Goal: Information Seeking & Learning: Learn about a topic

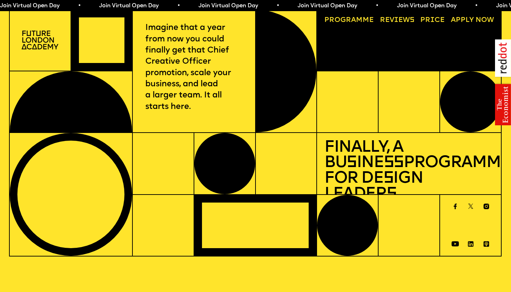
click at [110, 6] on span "Join Virtual Open Day • Join Virtual Open Day • Join Virtual Open Day • Join Vi…" at bounding box center [248, 6] width 496 height 6
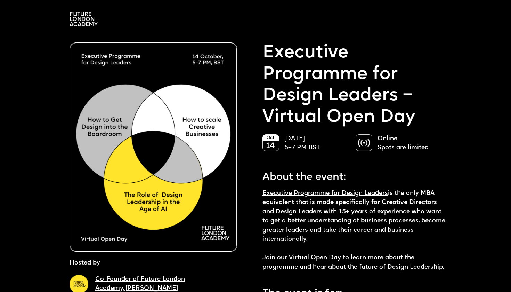
click at [76, 18] on img at bounding box center [84, 19] width 28 height 14
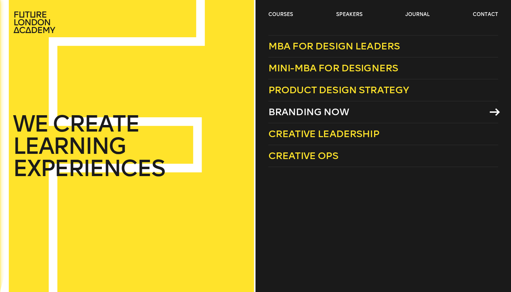
click at [297, 112] on span "Branding Now" at bounding box center [308, 111] width 81 height 11
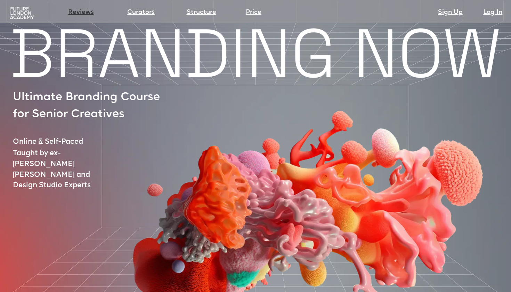
click at [85, 12] on link "Reviews" at bounding box center [81, 13] width 26 height 10
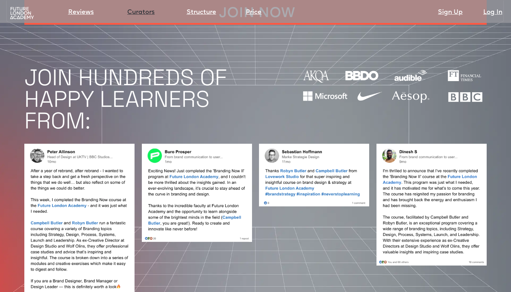
click at [133, 12] on link "Curators" at bounding box center [140, 13] width 27 height 10
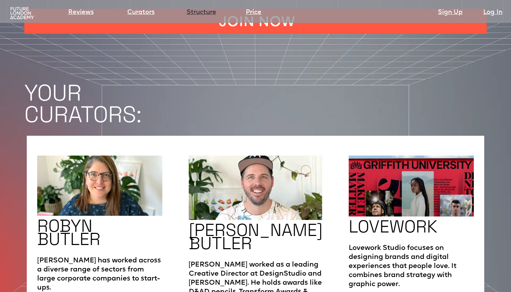
click at [204, 12] on link "Structure" at bounding box center [202, 13] width 30 height 10
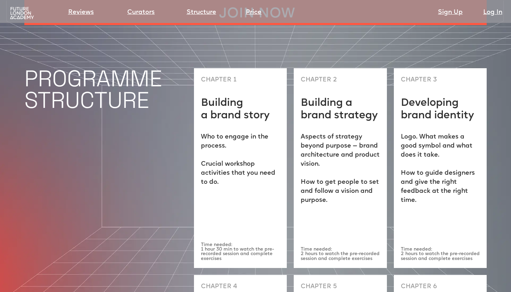
scroll to position [1783, 0]
